Goal: Transaction & Acquisition: Subscribe to service/newsletter

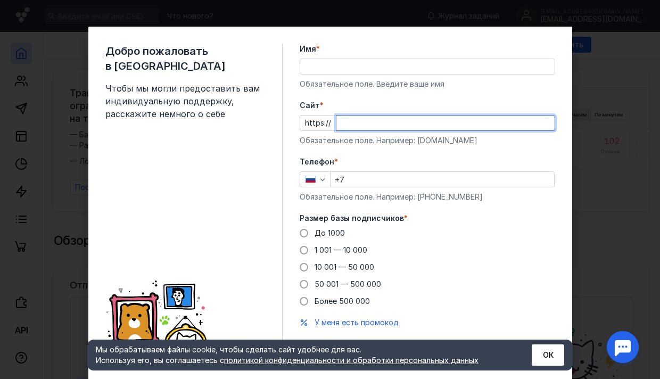
click at [357, 117] on input "Cайт *" at bounding box center [445, 122] width 218 height 15
type input "[DOMAIN_NAME]"
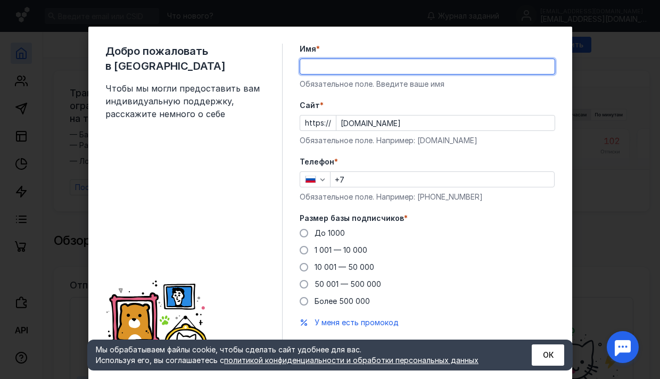
click at [348, 60] on input "Имя *" at bounding box center [427, 66] width 254 height 15
type input "[PERSON_NAME]"
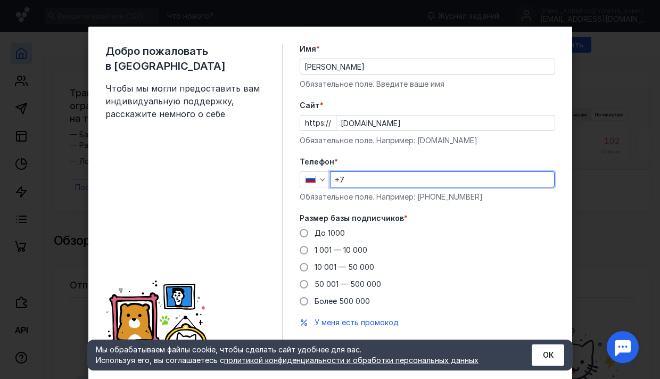
click at [380, 186] on input "+7" at bounding box center [441, 179] width 223 height 15
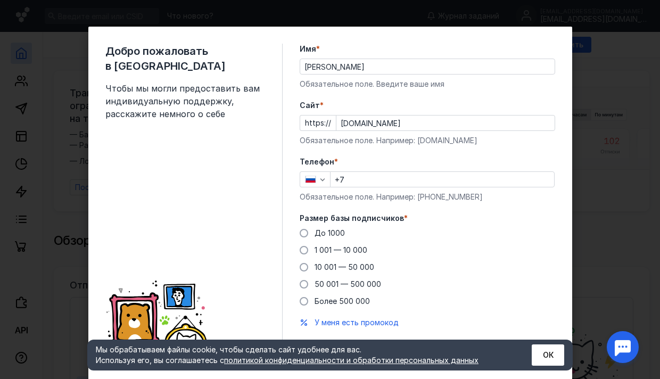
click at [564, 36] on div "Добро пожаловать в Sendsay Чтобы мы могли предоставить вам индивидуальную подде…" at bounding box center [329, 204] width 483 height 354
click at [377, 178] on input "+7" at bounding box center [441, 179] width 223 height 15
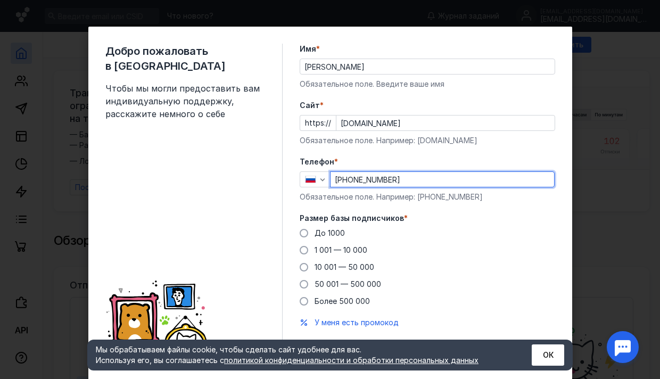
drag, startPoint x: 448, startPoint y: 180, endPoint x: 468, endPoint y: 185, distance: 20.1
click at [449, 180] on input "[PHONE_NUMBER]" at bounding box center [441, 179] width 223 height 15
type input "[PHONE_NUMBER]"
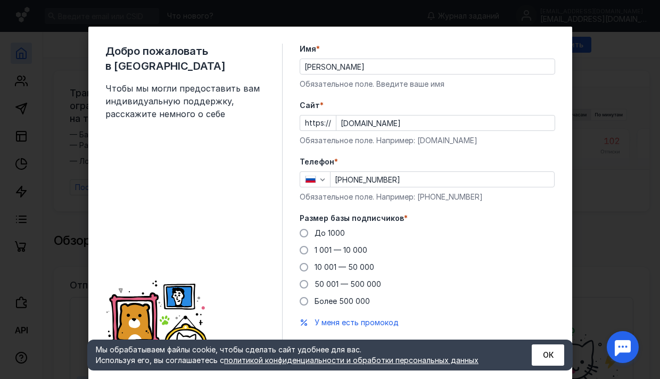
click at [543, 226] on div "Размер базы подписчиков * До [DATE] 1 001 — 10 000 10 001 — 50 000 50 001 — 500…" at bounding box center [426, 260] width 255 height 94
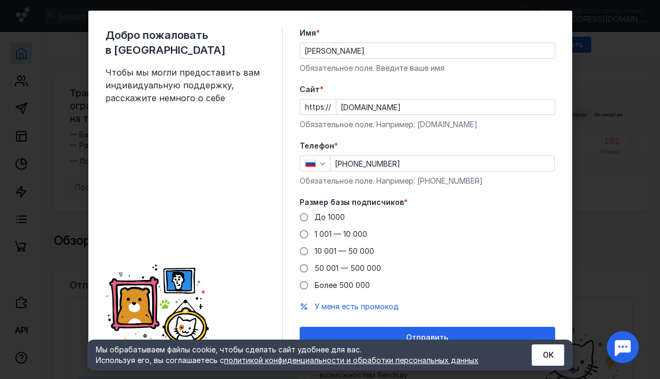
scroll to position [29, 0]
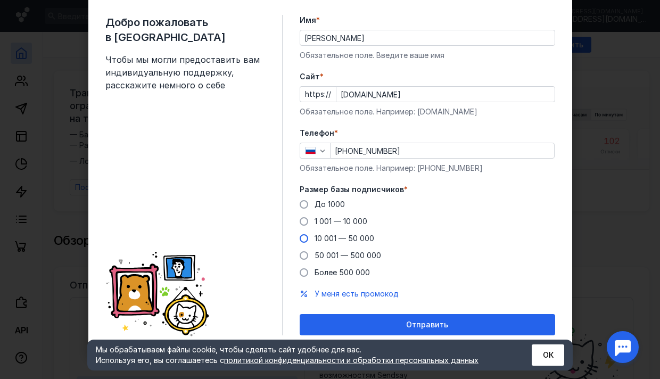
click at [302, 235] on span at bounding box center [303, 238] width 9 height 9
click at [0, 0] on input "10 001 — 50 000" at bounding box center [0, 0] width 0 height 0
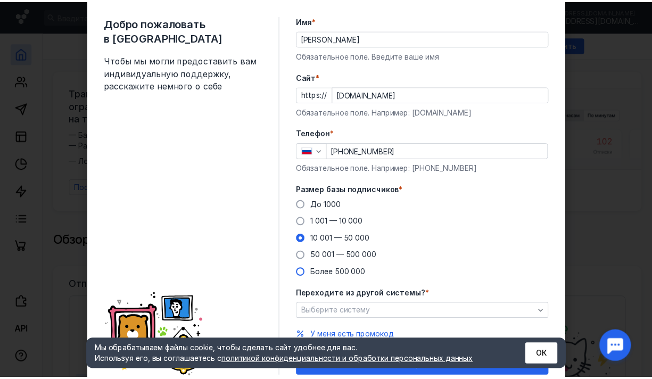
scroll to position [70, 0]
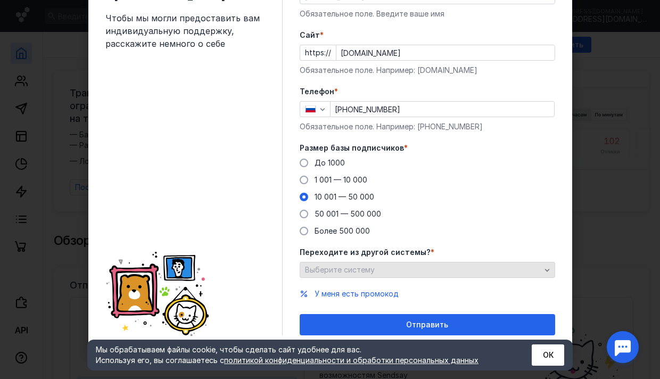
click at [335, 268] on span "Выберите систему" at bounding box center [340, 269] width 70 height 9
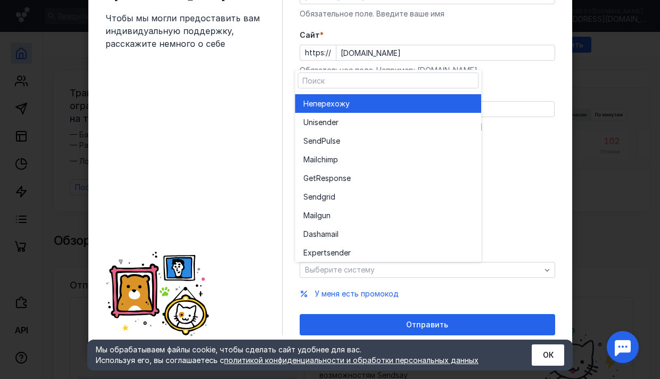
click at [433, 105] on div "Не перехожу" at bounding box center [387, 103] width 169 height 11
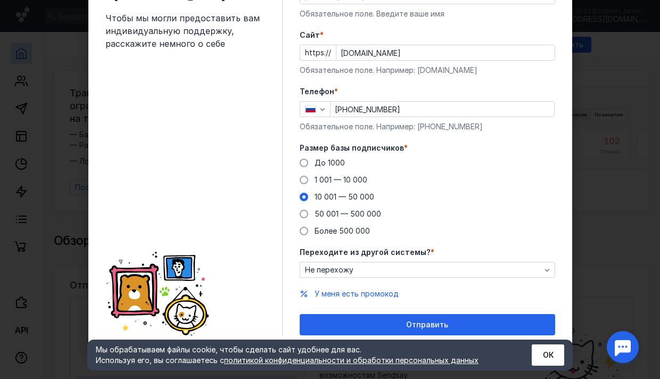
click at [258, 228] on div "Добро пожаловать в Sendsay Чтобы мы могли предоставить вам индивидуальную подде…" at bounding box center [193, 154] width 177 height 362
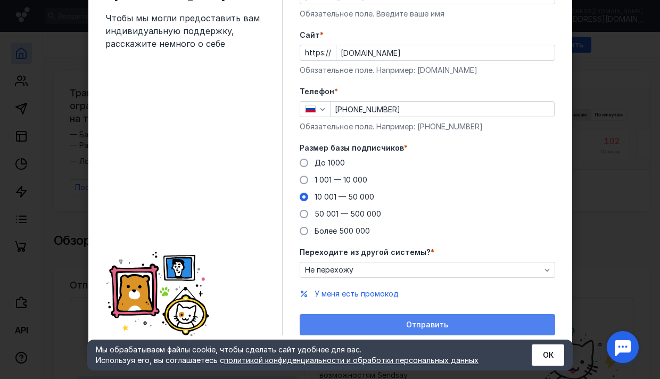
click at [390, 319] on div "Отправить" at bounding box center [426, 324] width 255 height 21
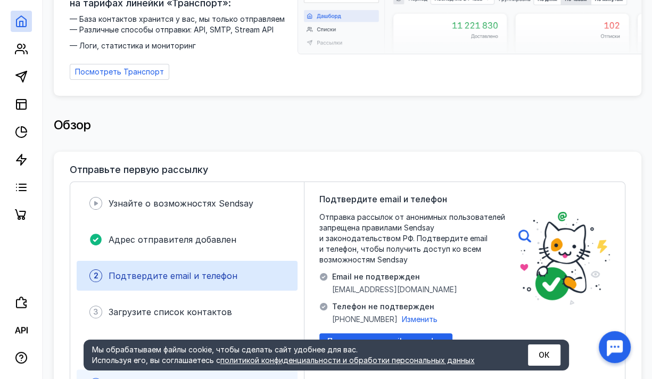
scroll to position [0, 0]
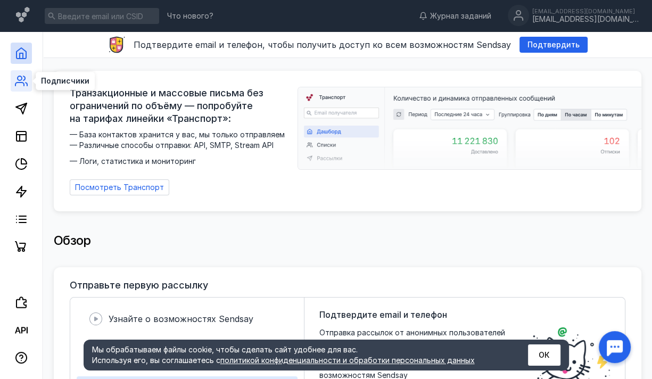
click at [20, 86] on icon at bounding box center [21, 80] width 13 height 13
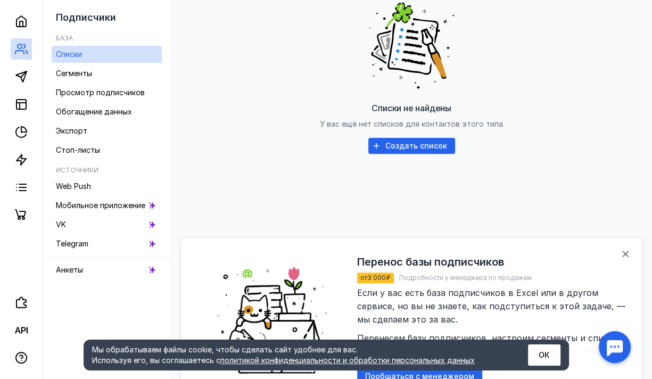
scroll to position [53, 0]
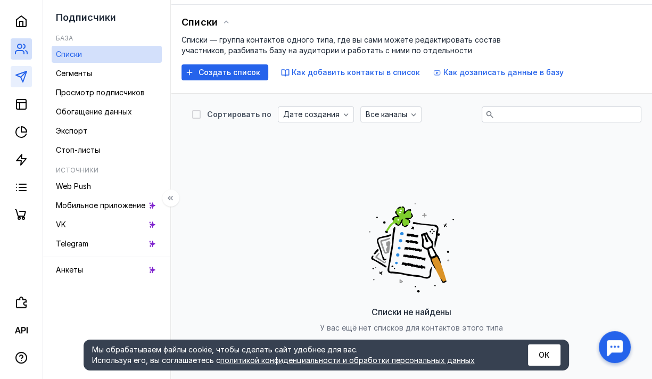
drag, startPoint x: 32, startPoint y: 72, endPoint x: 26, endPoint y: 77, distance: 7.2
click at [32, 73] on div at bounding box center [21, 113] width 43 height 226
click at [22, 80] on polygon at bounding box center [21, 76] width 11 height 11
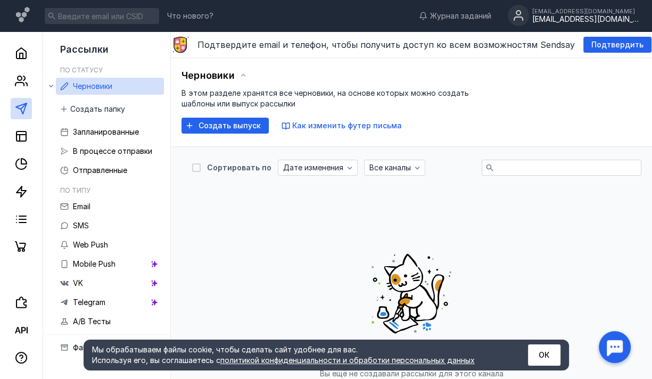
click at [600, 16] on div "[EMAIL_ADDRESS][DOMAIN_NAME]" at bounding box center [585, 19] width 106 height 9
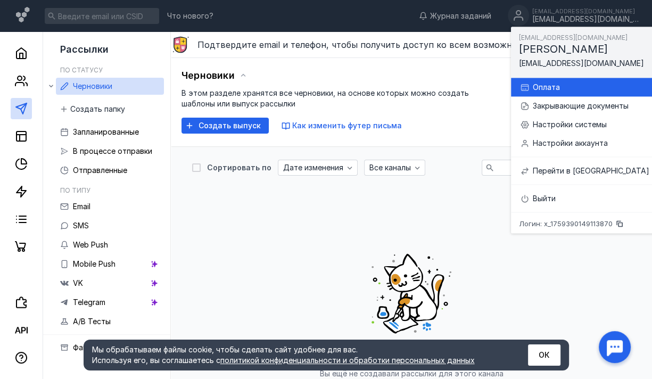
click at [568, 84] on div "Оплата" at bounding box center [590, 87] width 116 height 11
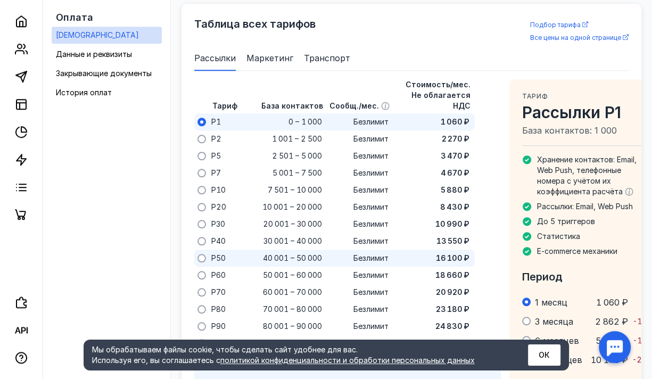
scroll to position [754, 0]
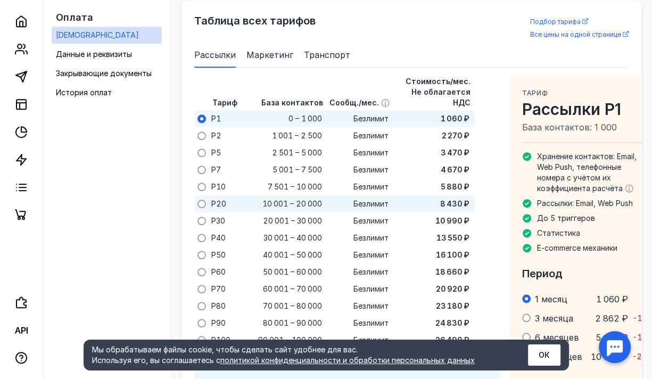
click at [208, 195] on div "P20" at bounding box center [224, 203] width 32 height 17
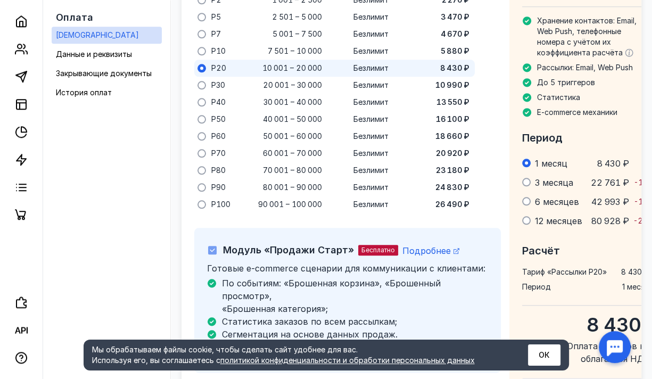
scroll to position [913, 0]
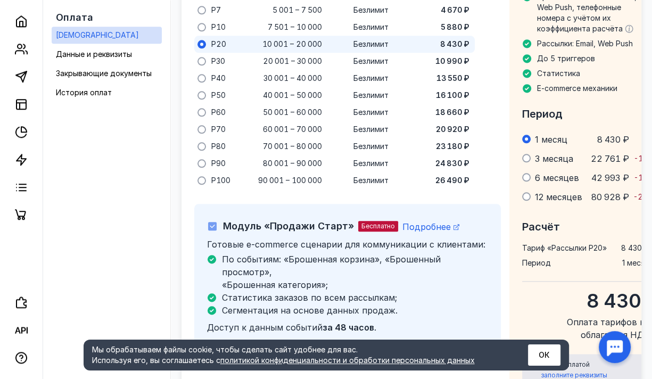
click at [541, 358] on button "ОК" at bounding box center [544, 354] width 32 height 21
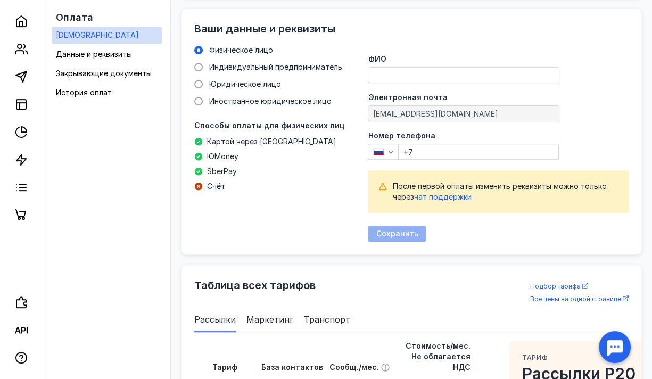
scroll to position [488, 0]
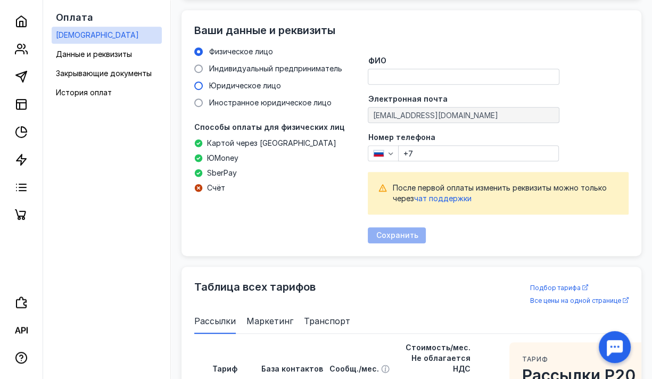
click at [238, 86] on span "Юридическое лицо" at bounding box center [245, 85] width 72 height 9
click at [0, 0] on input "Юридическое лицо" at bounding box center [0, 0] width 0 height 0
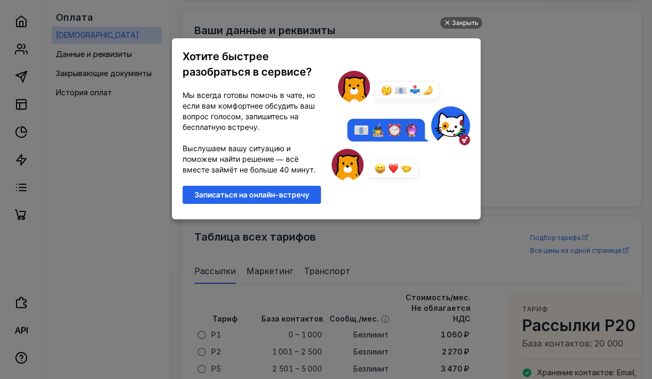
scroll to position [0, 0]
click at [455, 19] on div "Закрыть" at bounding box center [465, 23] width 27 height 12
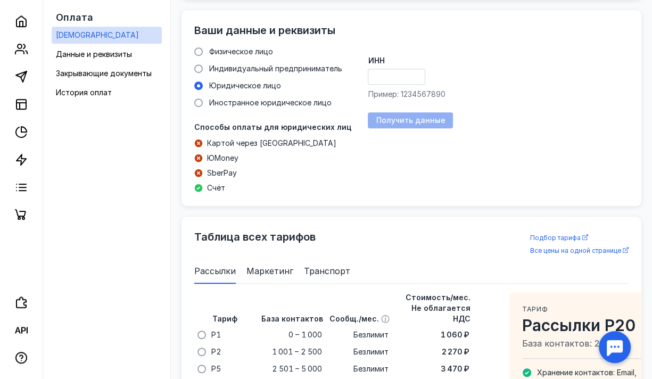
drag, startPoint x: 402, startPoint y: 78, endPoint x: 410, endPoint y: 79, distance: 8.0
click at [402, 78] on input "ИНН" at bounding box center [396, 76] width 56 height 15
type input "7719451573"
click at [418, 119] on span "Получить данные" at bounding box center [410, 120] width 69 height 9
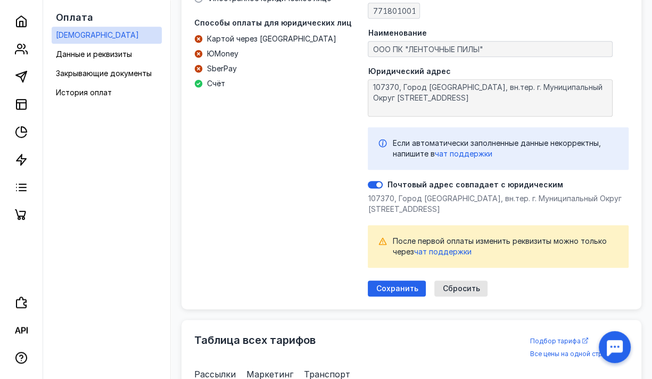
scroll to position [647, 0]
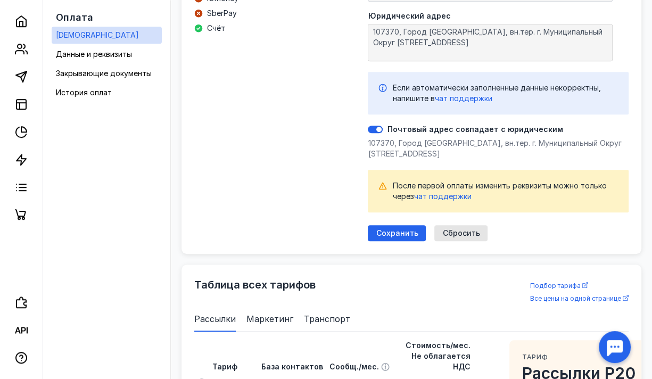
click at [408, 231] on span "Сохранить" at bounding box center [397, 233] width 42 height 9
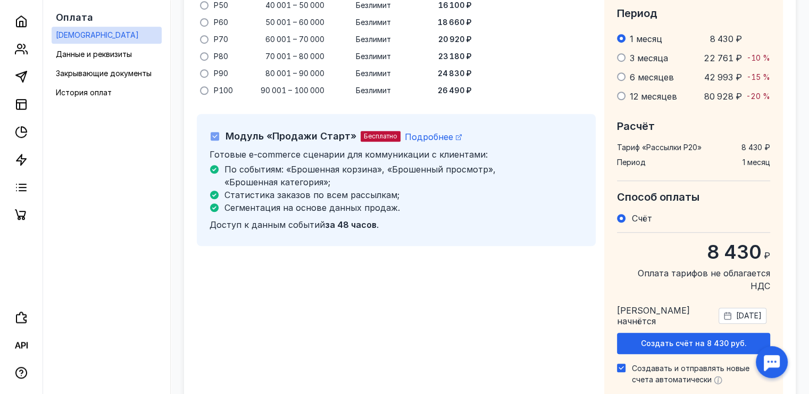
scroll to position [798, 0]
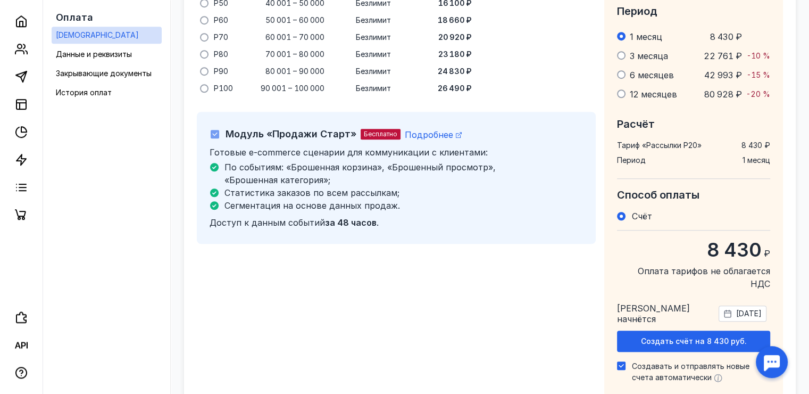
click at [659, 308] on span "[DATE]" at bounding box center [749, 313] width 26 height 11
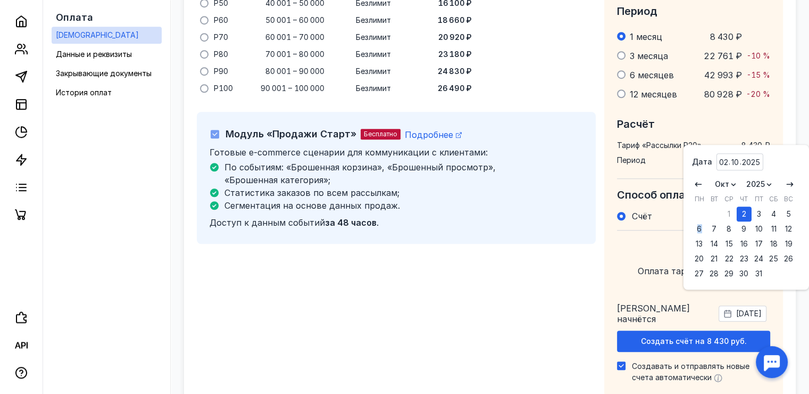
click at [659, 228] on div "6" at bounding box center [699, 228] width 15 height 15
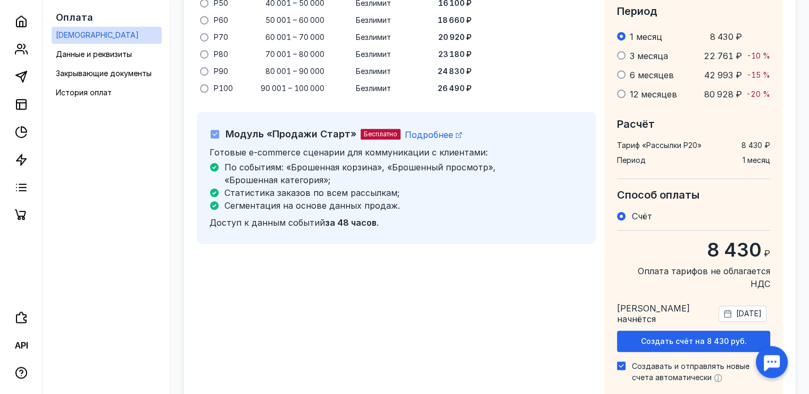
click at [622, 362] on icon at bounding box center [621, 365] width 7 height 7
click at [622, 360] on input "Создавать и отправлять новые счета автоматически" at bounding box center [620, 363] width 7 height 7
checkbox input "false"
click at [659, 337] on span "Создать счёт на 8 430 руб." at bounding box center [694, 341] width 106 height 9
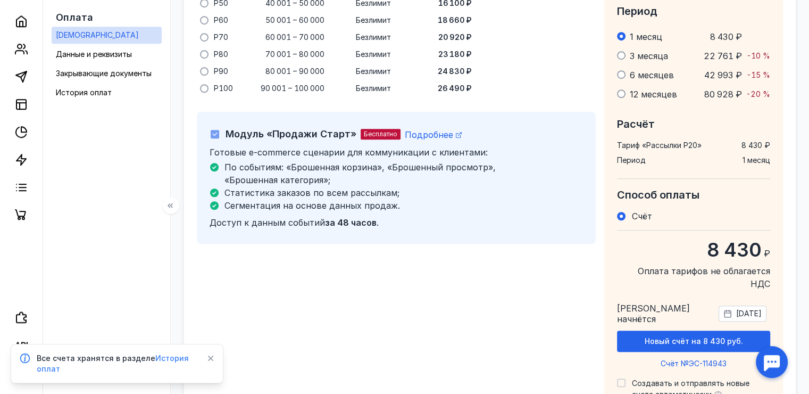
click at [165, 356] on span "История оплат" at bounding box center [113, 363] width 152 height 20
